Goal: Information Seeking & Learning: Learn about a topic

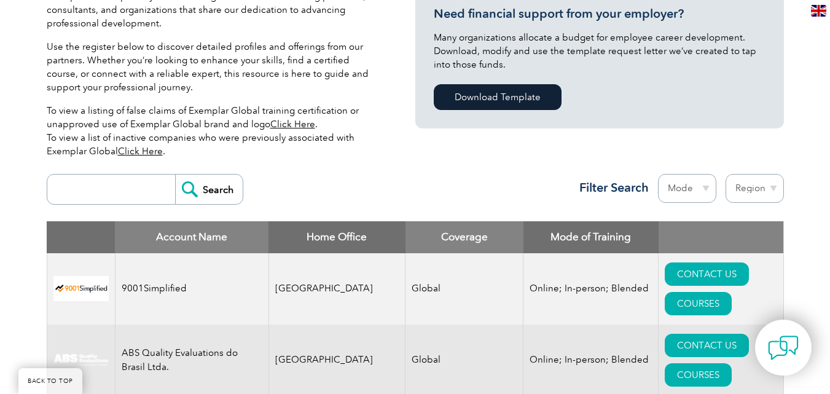
scroll to position [349, 0]
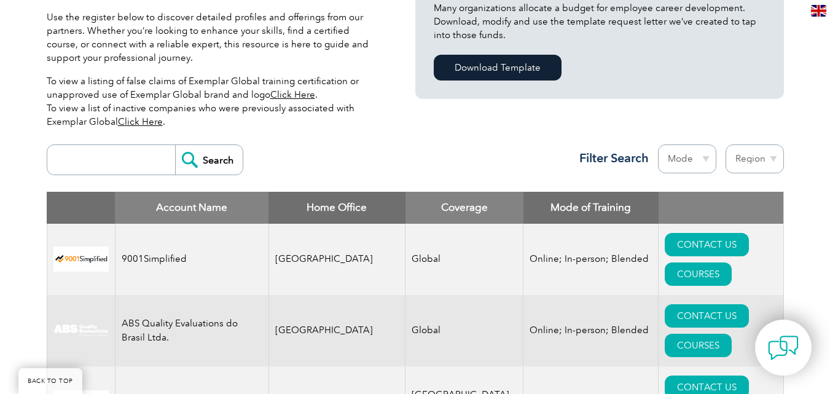
click at [123, 162] on input "search" at bounding box center [114, 160] width 122 height 30
type input "tuv"
click at [175, 145] on input "Search" at bounding box center [209, 160] width 68 height 30
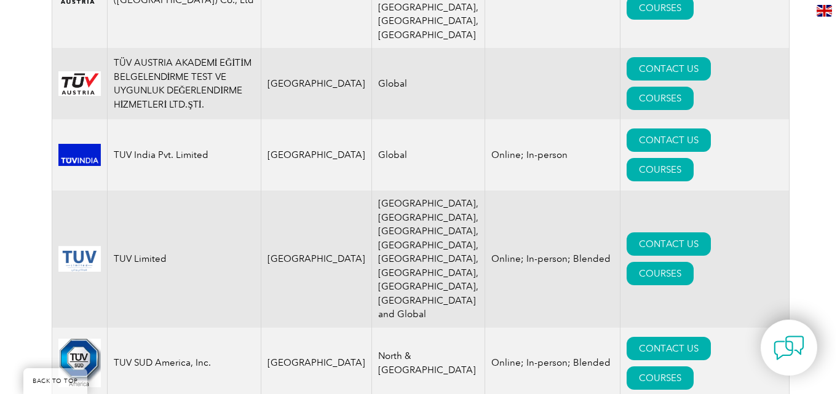
scroll to position [634, 0]
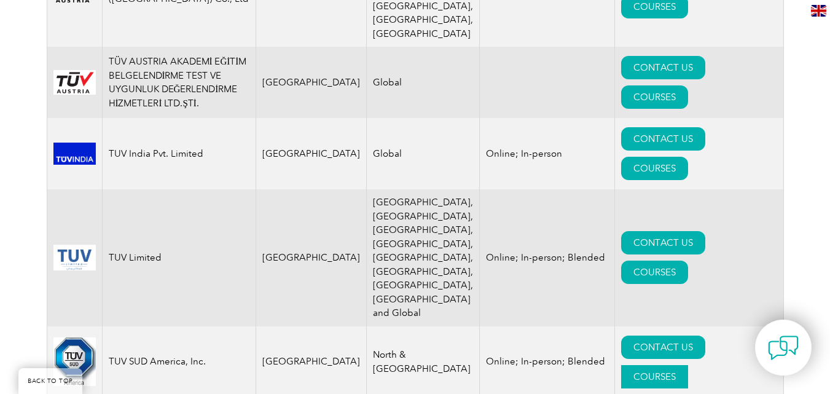
click at [688, 365] on link "COURSES" at bounding box center [654, 376] width 67 height 23
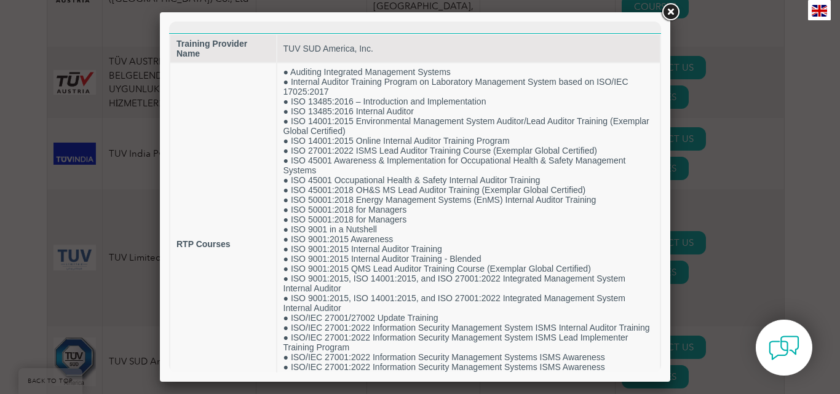
scroll to position [0, 0]
drag, startPoint x: 671, startPoint y: 5, endPoint x: 660, endPoint y: 10, distance: 12.9
click at [671, 5] on link at bounding box center [670, 12] width 22 height 22
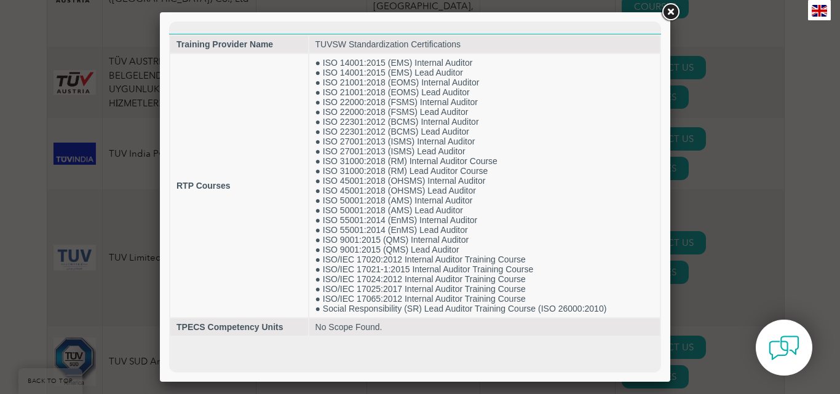
click at [671, 18] on link at bounding box center [670, 12] width 22 height 22
